Goal: Check status: Check status

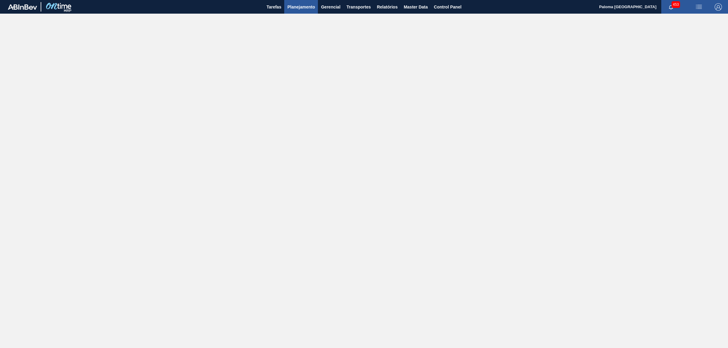
click at [308, 6] on span "Planejamento" at bounding box center [301, 6] width 28 height 7
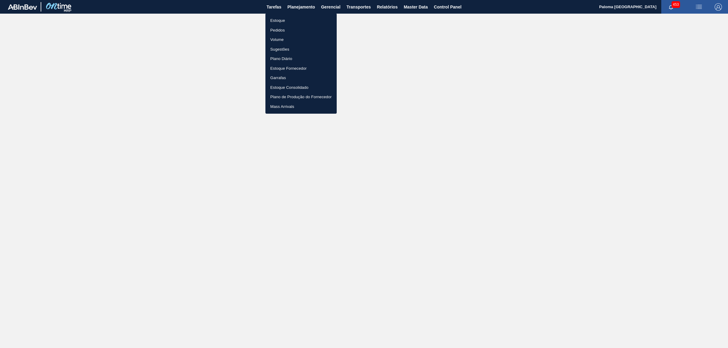
click at [285, 27] on li "Pedidos" at bounding box center [300, 30] width 71 height 10
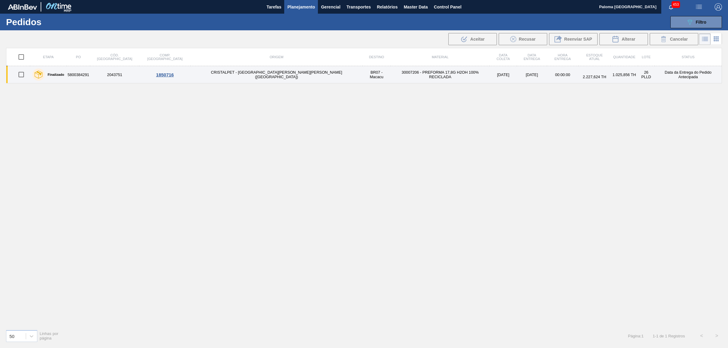
click at [90, 76] on td "5800384291" at bounding box center [78, 74] width 23 height 17
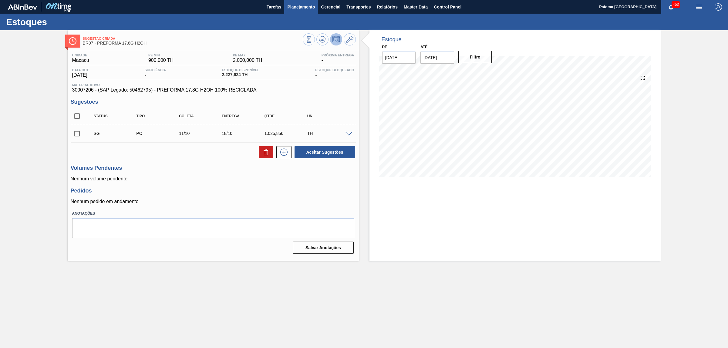
click at [295, 8] on span "Planejamento" at bounding box center [301, 6] width 28 height 7
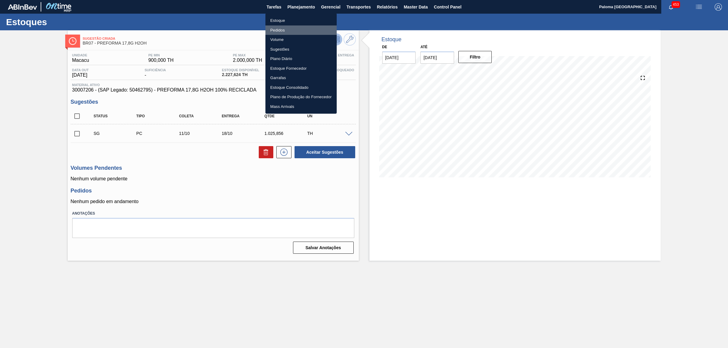
click at [281, 30] on li "Pedidos" at bounding box center [300, 30] width 71 height 10
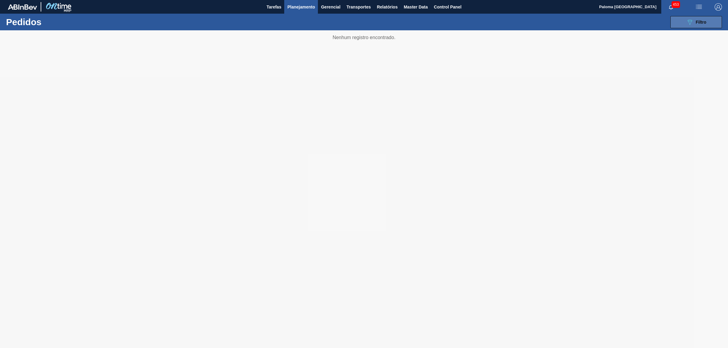
click at [698, 25] on div "089F7B8B-B2A5-4AFE-B5C0-19BA573D28AC Filtro" at bounding box center [696, 22] width 20 height 7
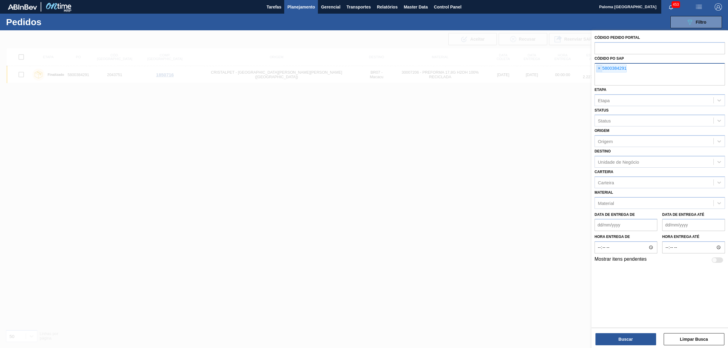
click at [601, 68] on span "×" at bounding box center [599, 68] width 6 height 7
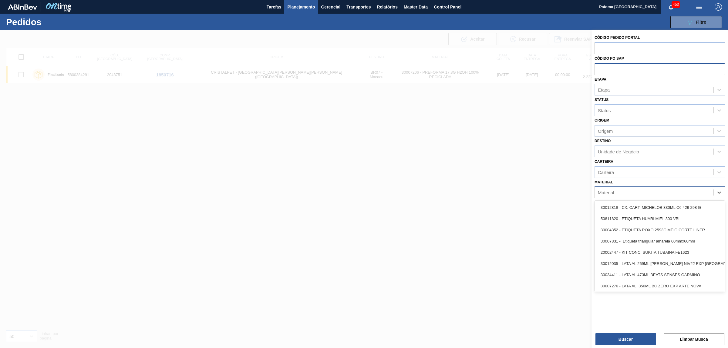
click at [618, 190] on div "Material" at bounding box center [654, 192] width 119 height 9
type input "30034001"
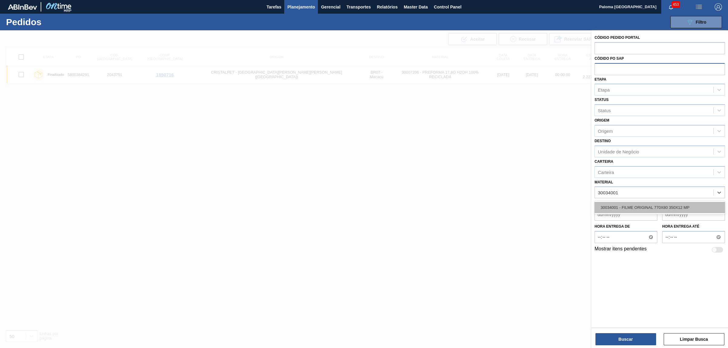
click at [619, 209] on div "30034001 - FILME ORIGINAL 770X80 350X12 MP" at bounding box center [660, 207] width 130 height 11
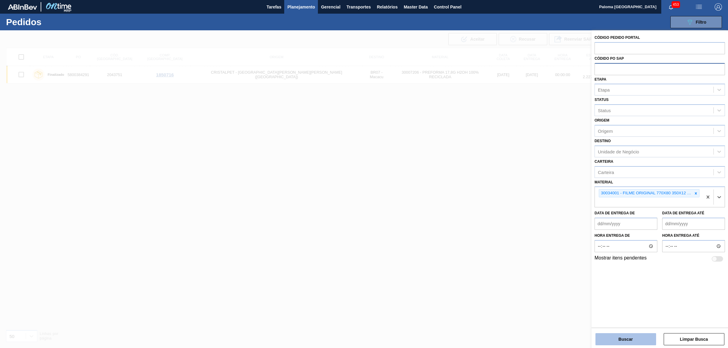
click at [611, 337] on button "Buscar" at bounding box center [626, 339] width 61 height 12
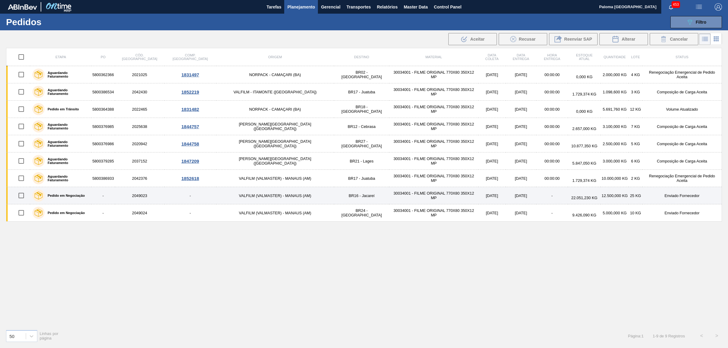
click at [64, 198] on label "Pedido em Negociação" at bounding box center [65, 196] width 40 height 4
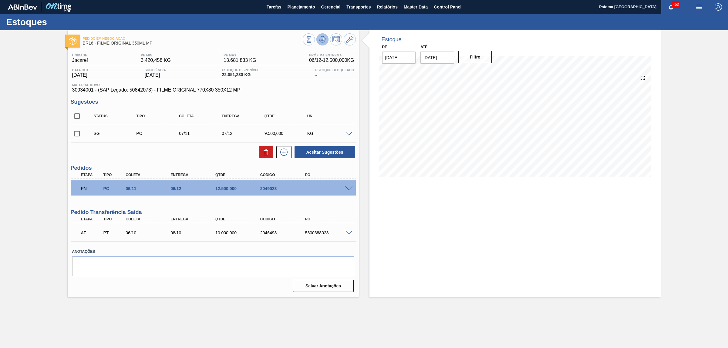
click at [317, 36] on button at bounding box center [322, 39] width 12 height 12
